Goal: Task Accomplishment & Management: Manage account settings

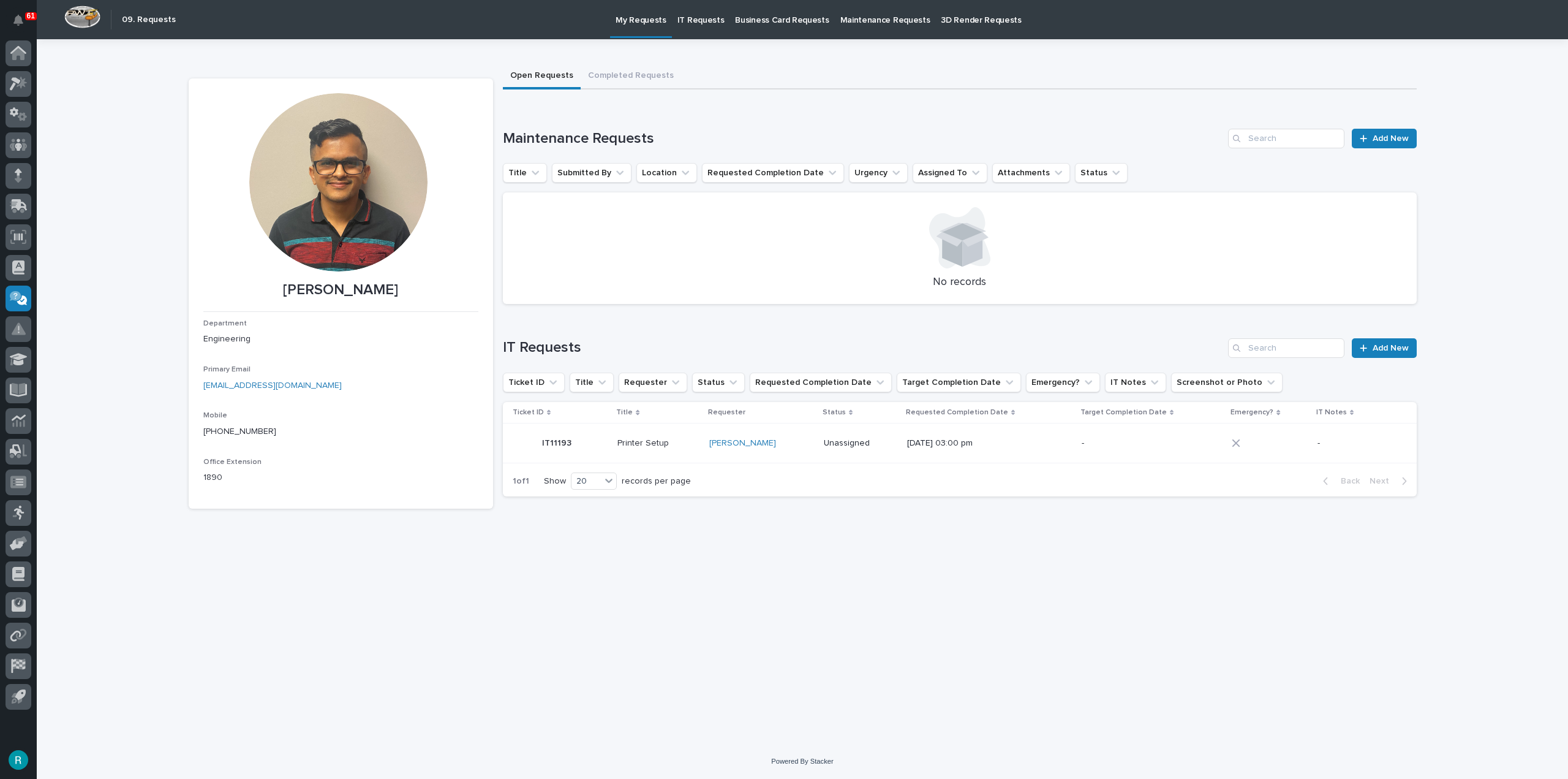
click at [680, 24] on p "IT Requests" at bounding box center [701, 13] width 47 height 26
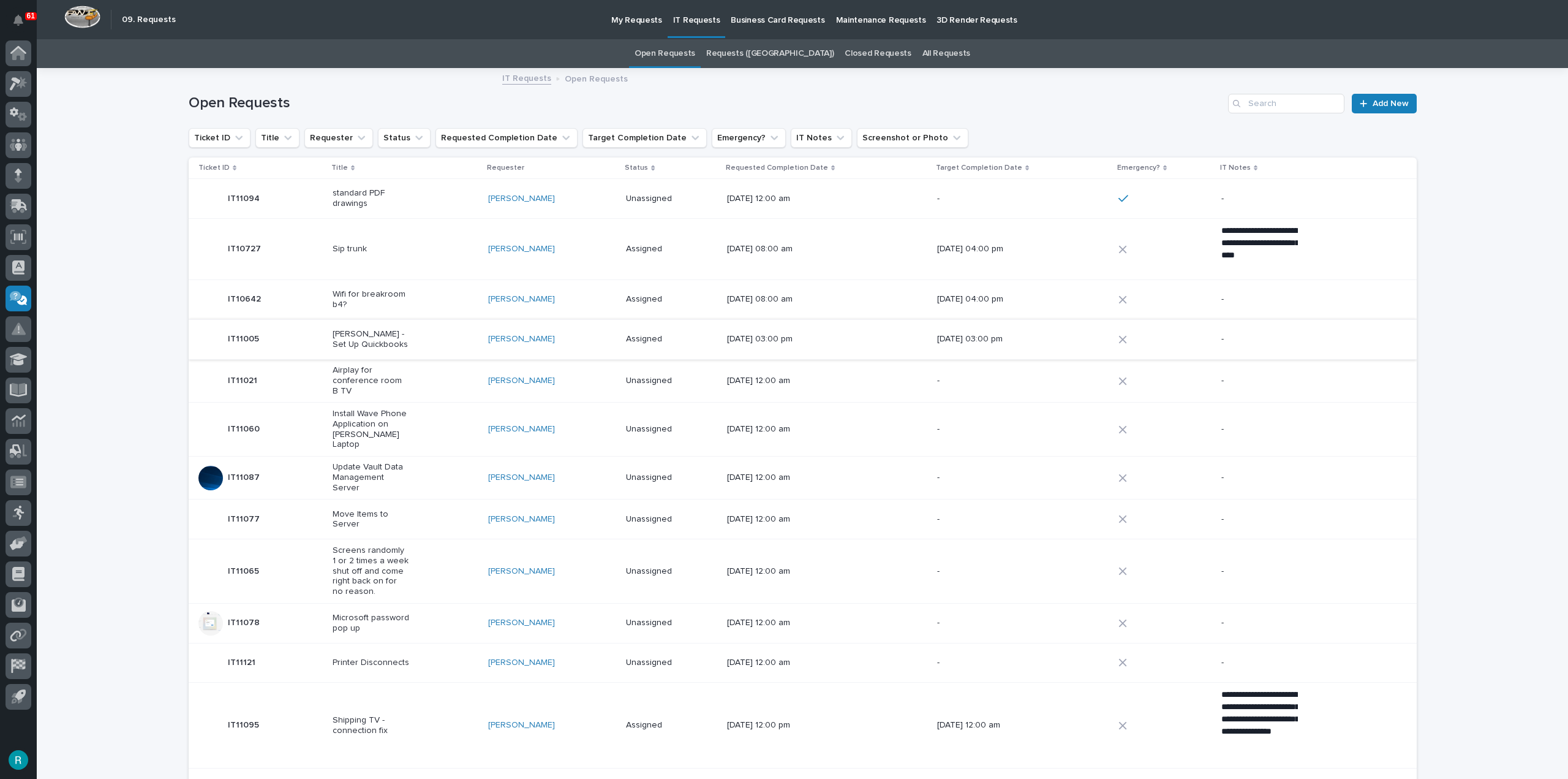
scroll to position [437, 0]
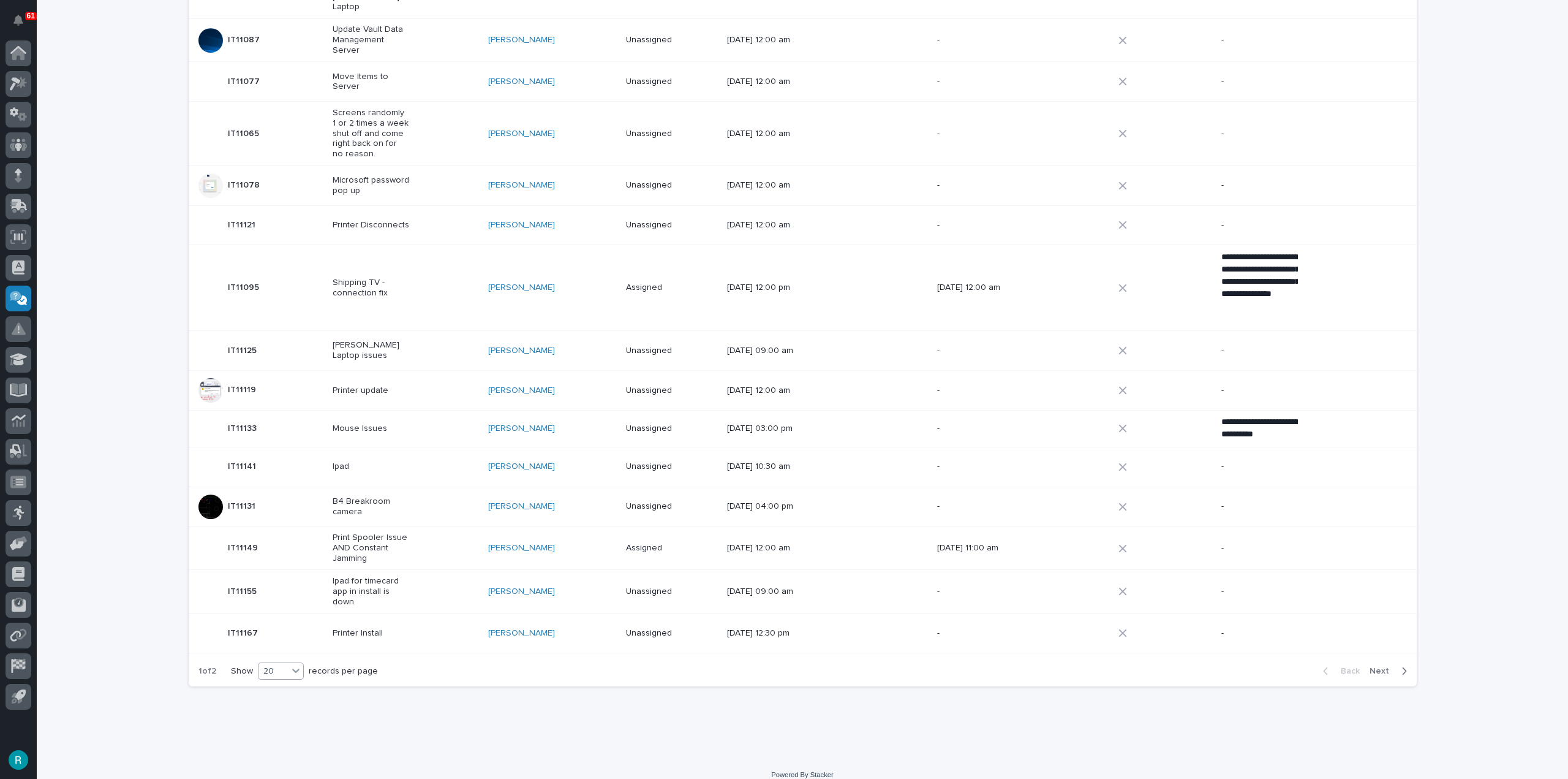
click at [259, 665] on div "20" at bounding box center [273, 671] width 30 height 13
click at [266, 701] on div "30" at bounding box center [277, 703] width 45 height 14
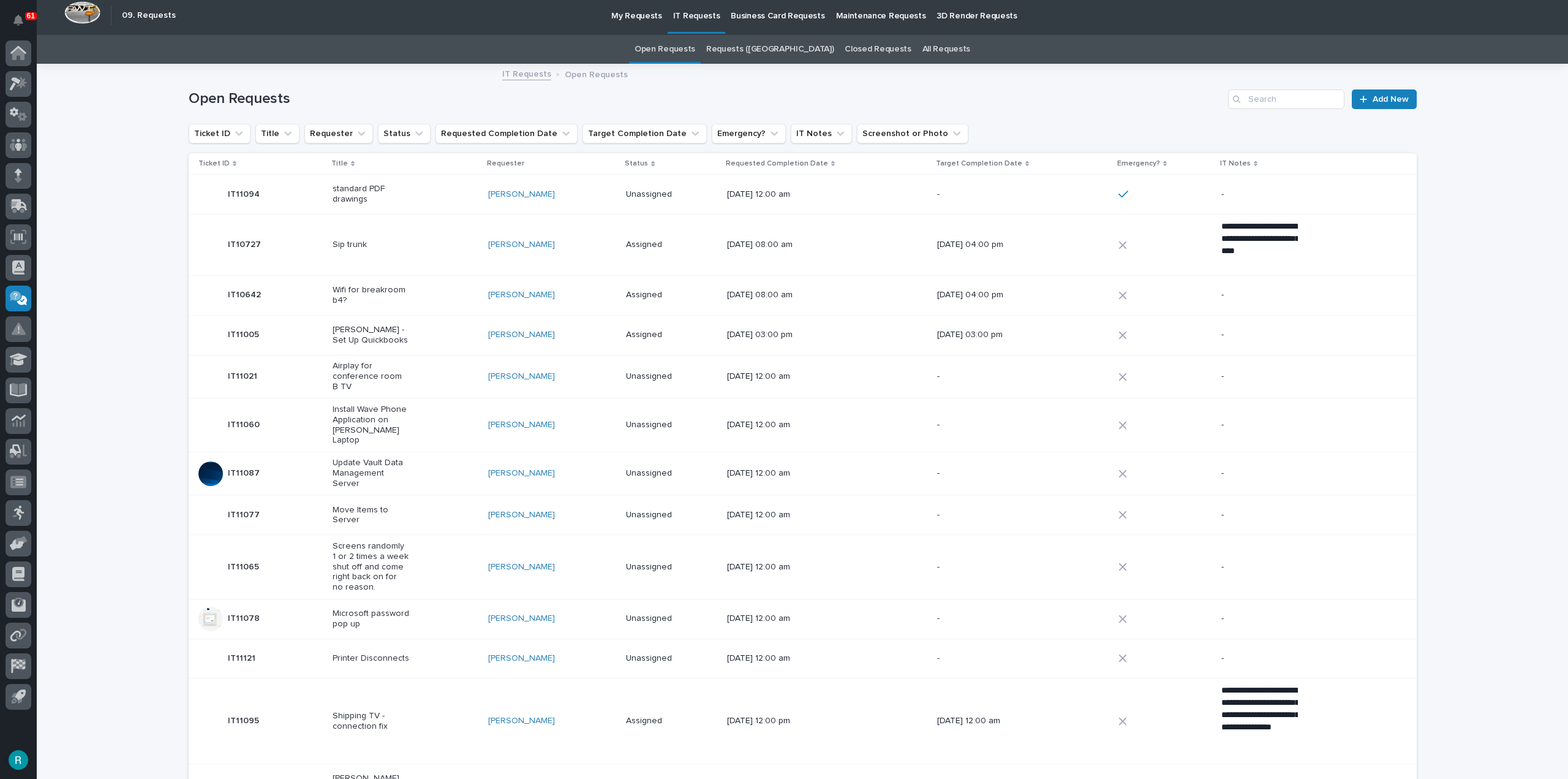
scroll to position [0, 0]
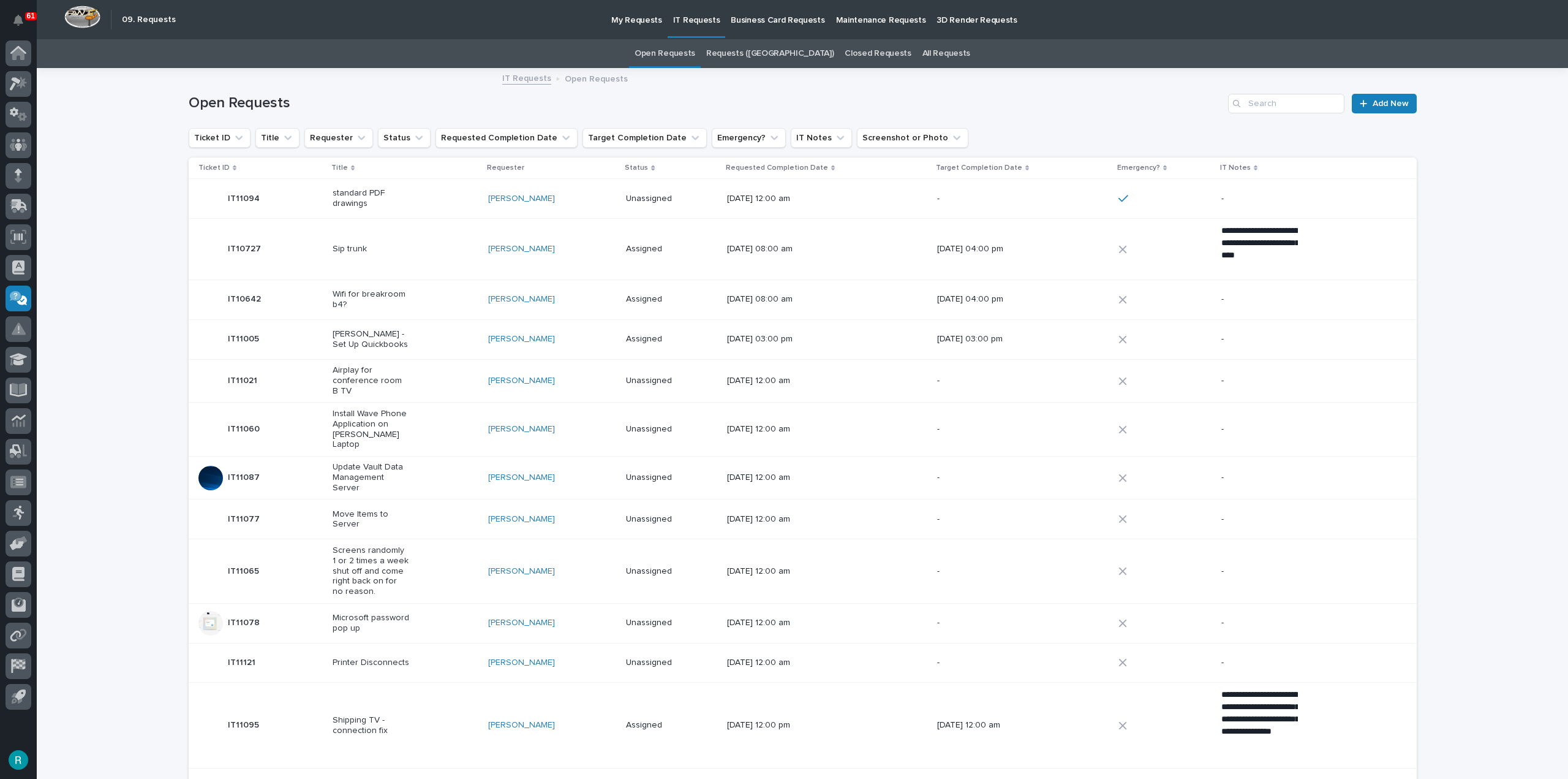
click at [220, 170] on p "Ticket ID" at bounding box center [214, 168] width 31 height 14
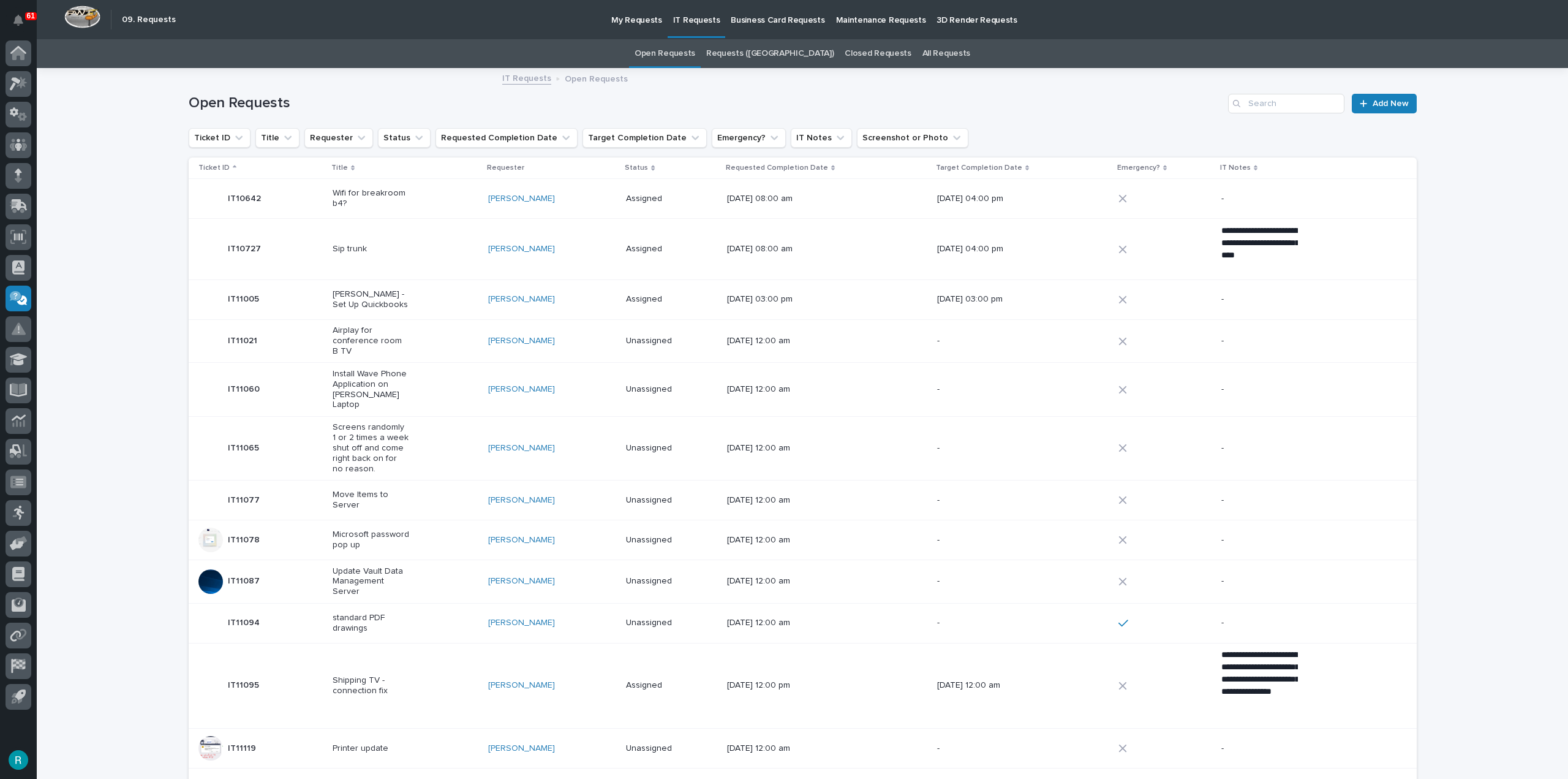
click at [217, 169] on p "Ticket ID" at bounding box center [214, 168] width 31 height 14
